Goal: Information Seeking & Learning: Learn about a topic

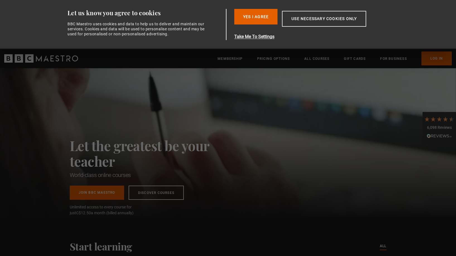
click at [376, 84] on div "Let the greatest be your teacher World-class online courses Join BBC Maestro Di…" at bounding box center [228, 143] width 456 height 150
click at [429, 59] on link "Log In" at bounding box center [436, 59] width 30 height 14
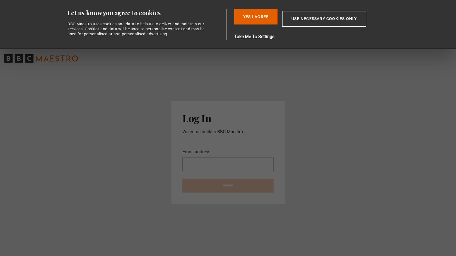
click at [194, 169] on input "Email address" at bounding box center [227, 165] width 91 height 14
type input "**********"
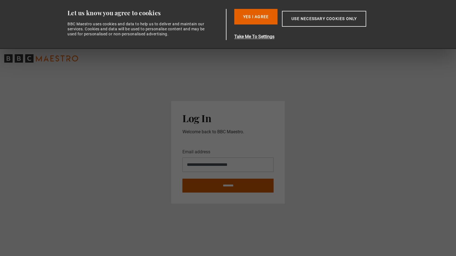
click at [230, 188] on input "********" at bounding box center [227, 186] width 91 height 14
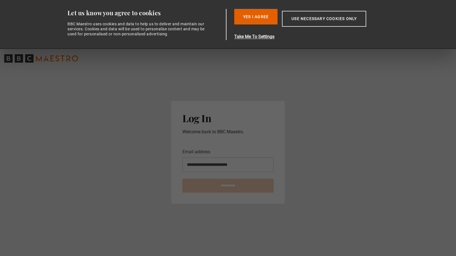
type input "**********"
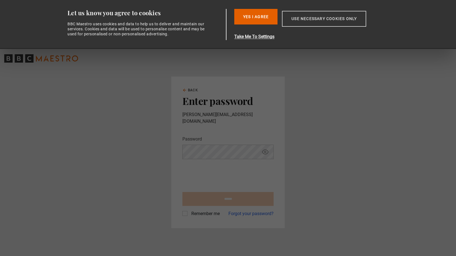
click at [321, 19] on button "Use necessary cookies only" at bounding box center [324, 19] width 84 height 16
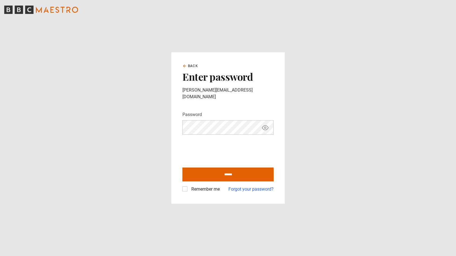
click at [266, 127] on icon "Show password" at bounding box center [265, 128] width 2 height 2
click at [213, 172] on input "******" at bounding box center [227, 175] width 91 height 14
type input "**********"
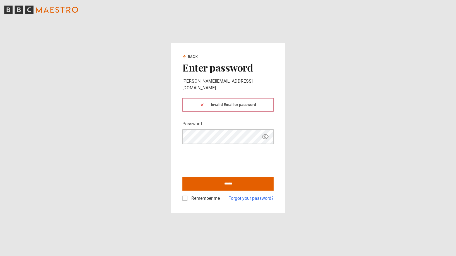
click at [264, 136] on icon "Show password" at bounding box center [265, 137] width 2 height 2
click at [206, 177] on input "******" at bounding box center [227, 184] width 91 height 14
type input "**********"
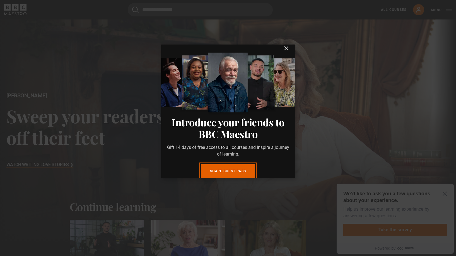
click at [286, 48] on icon "submit" at bounding box center [285, 48] width 3 height 3
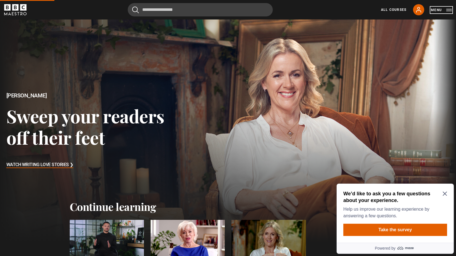
click at [448, 11] on button "Menu" at bounding box center [440, 10] width 21 height 6
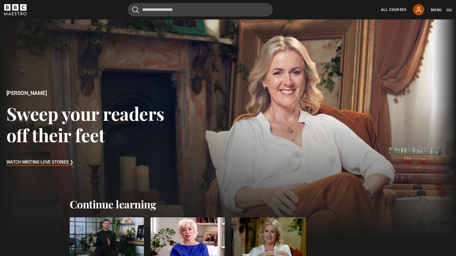
scroll to position [3, 0]
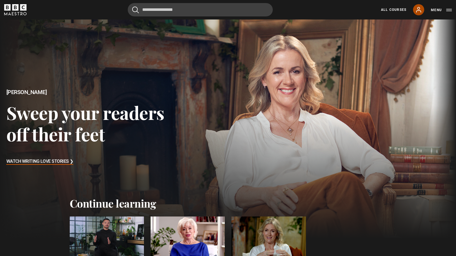
click at [418, 9] on icon at bounding box center [418, 9] width 4 height 5
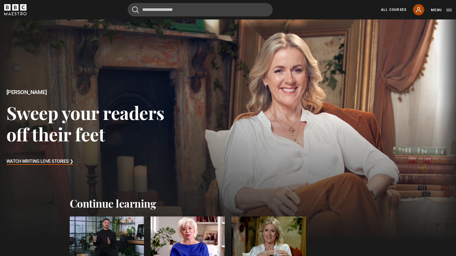
scroll to position [59, 0]
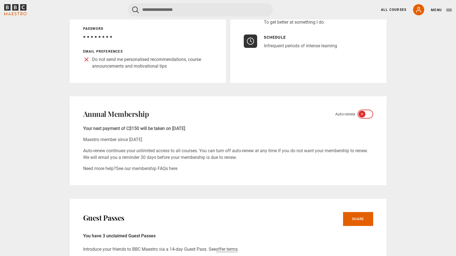
scroll to position [122, 0]
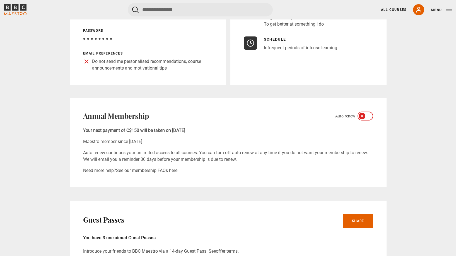
click at [363, 117] on icon at bounding box center [361, 116] width 4 height 4
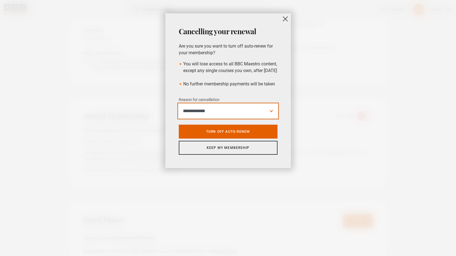
click at [271, 118] on select "**********" at bounding box center [228, 111] width 99 height 14
select select "*********"
click at [179, 111] on select "**********" at bounding box center [228, 111] width 99 height 14
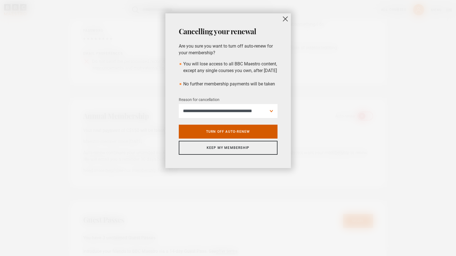
click at [255, 139] on link "Turn off auto-renew" at bounding box center [228, 132] width 99 height 14
click at [287, 18] on button "close" at bounding box center [284, 18] width 11 height 11
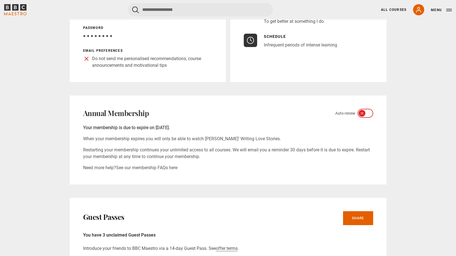
scroll to position [0, 0]
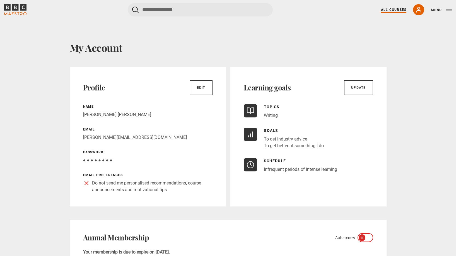
click at [395, 8] on link "All Courses" at bounding box center [393, 9] width 25 height 5
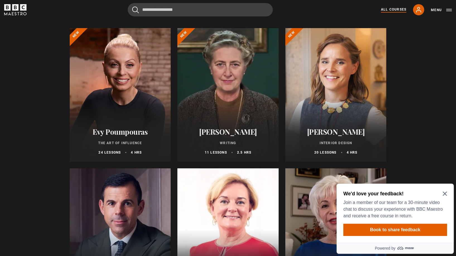
scroll to position [61, 0]
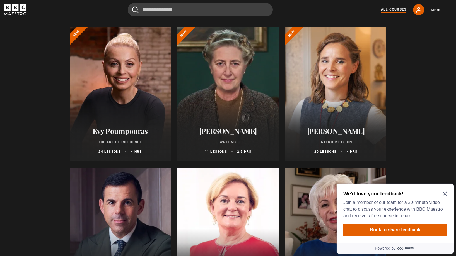
click at [443, 193] on icon "Close Maze Prompt" at bounding box center [444, 194] width 4 height 4
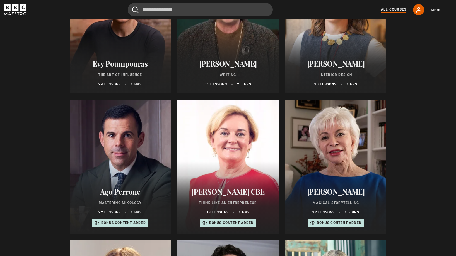
scroll to position [0, 0]
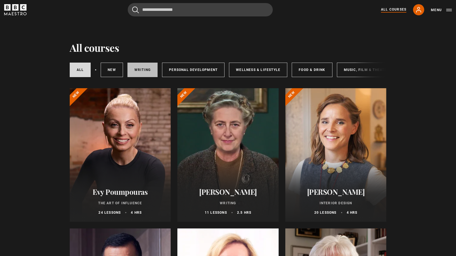
click at [139, 69] on link "Writing" at bounding box center [142, 70] width 30 height 14
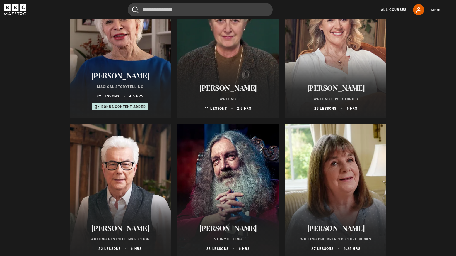
scroll to position [105, 0]
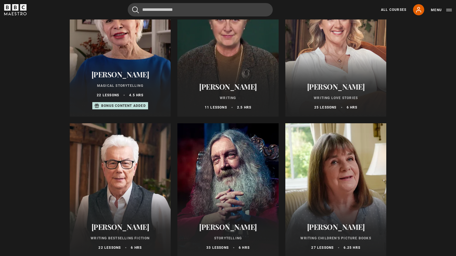
click at [231, 55] on div at bounding box center [227, 50] width 101 height 134
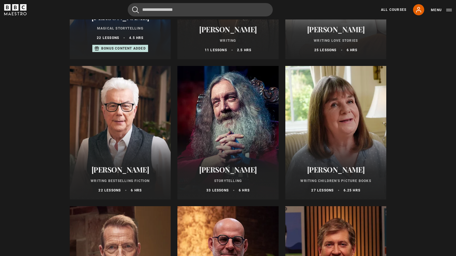
scroll to position [167, 0]
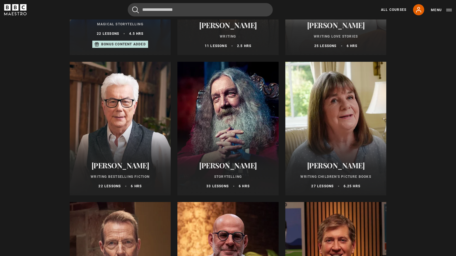
click at [123, 163] on h2 "[PERSON_NAME]" at bounding box center [120, 165] width 88 height 9
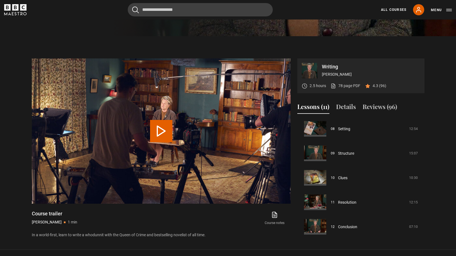
scroll to position [191, 0]
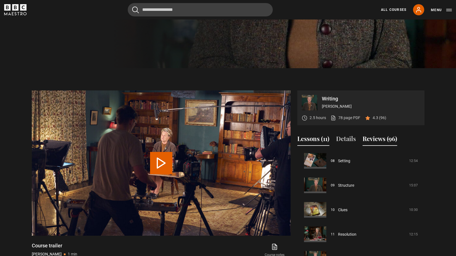
click at [378, 140] on button "Reviews (96)" at bounding box center [379, 140] width 35 height 12
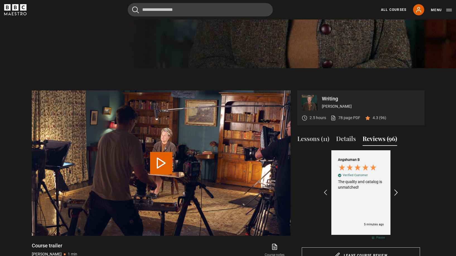
click at [396, 191] on icon "REVIEWS.io Carousel Scroll Right" at bounding box center [396, 193] width 8 height 8
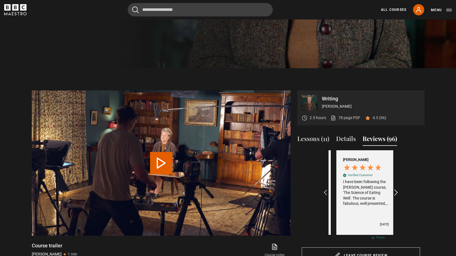
scroll to position [0, 65]
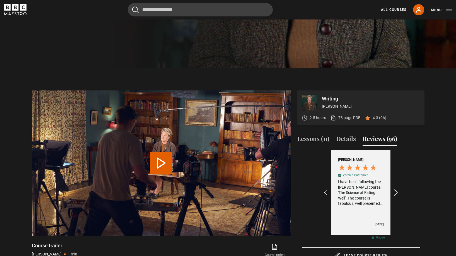
click at [396, 191] on icon "REVIEWS.io Carousel Scroll Right" at bounding box center [396, 193] width 8 height 8
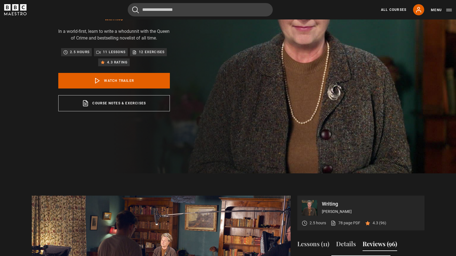
scroll to position [0, 0]
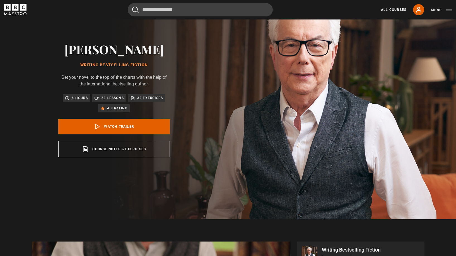
scroll to position [41, 0]
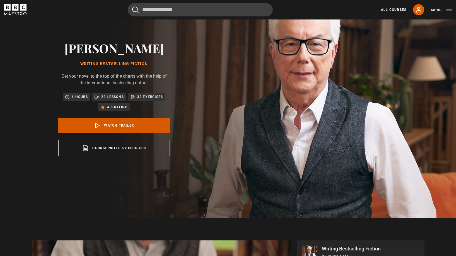
click at [87, 126] on link "Watch Trailer" at bounding box center [113, 126] width 111 height 16
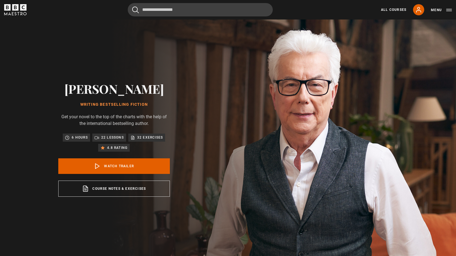
scroll to position [4, 0]
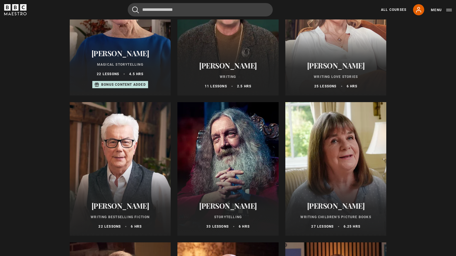
scroll to position [130, 0]
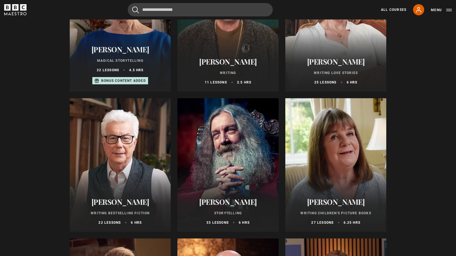
click at [128, 52] on h2 "[PERSON_NAME]" at bounding box center [120, 49] width 88 height 9
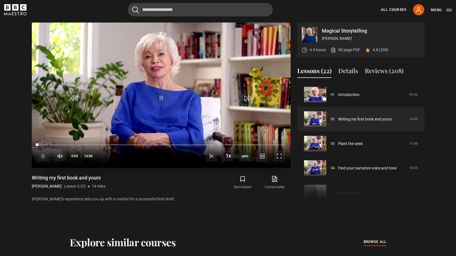
scroll to position [272, 0]
click at [166, 101] on span "Video Player" at bounding box center [160, 97] width 17 height 17
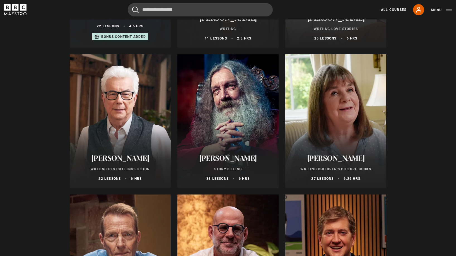
scroll to position [187, 0]
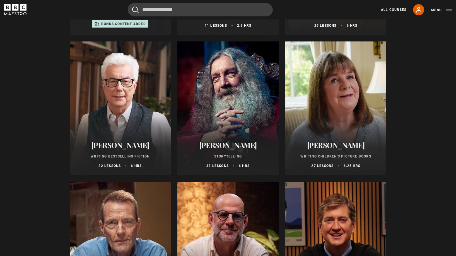
click at [121, 107] on div at bounding box center [120, 109] width 101 height 134
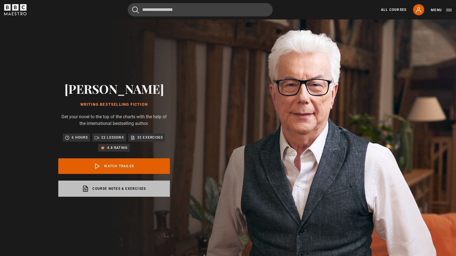
click at [135, 190] on link "Course notes & exercises opens in a new tab" at bounding box center [113, 189] width 111 height 16
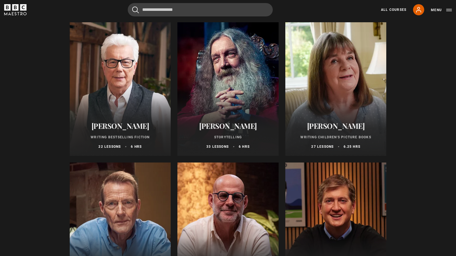
scroll to position [207, 0]
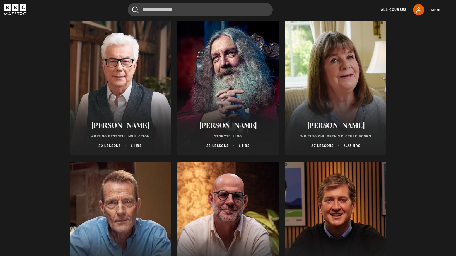
click at [238, 73] on div at bounding box center [227, 88] width 101 height 134
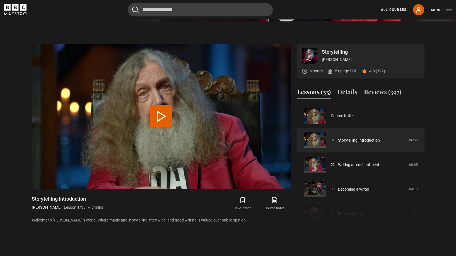
scroll to position [241, 0]
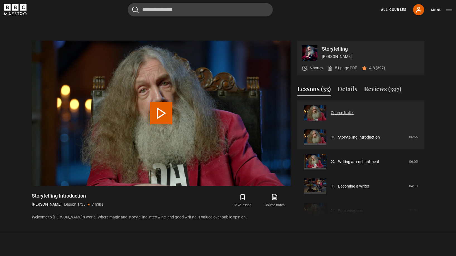
click at [347, 114] on link "Course trailer" at bounding box center [341, 113] width 23 height 6
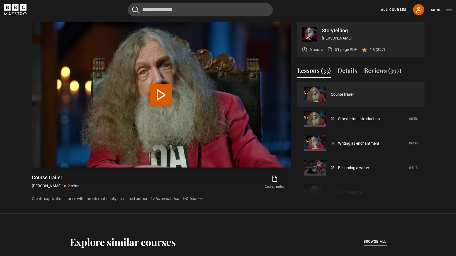
click at [155, 99] on button "Play Video" at bounding box center [161, 95] width 22 height 22
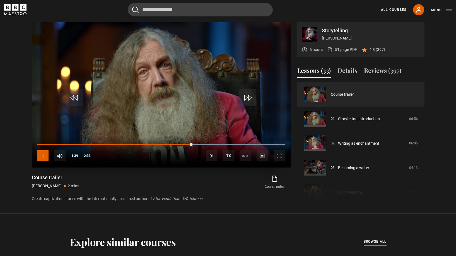
click at [40, 158] on span "Video Player" at bounding box center [42, 155] width 11 height 11
click at [345, 51] on link "51 page PDF (opens in new tab)" at bounding box center [342, 50] width 30 height 6
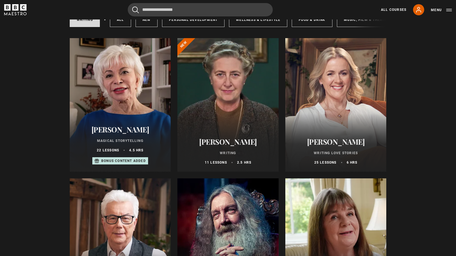
scroll to position [53, 0]
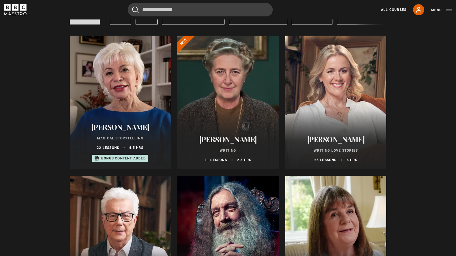
click at [115, 101] on div at bounding box center [120, 103] width 101 height 134
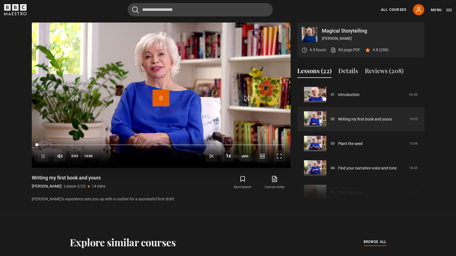
click at [160, 96] on span "Video Player" at bounding box center [160, 98] width 17 height 17
click at [343, 51] on link "80 page PDF (opens in new tab)" at bounding box center [345, 50] width 30 height 6
